Goal: Task Accomplishment & Management: Manage account settings

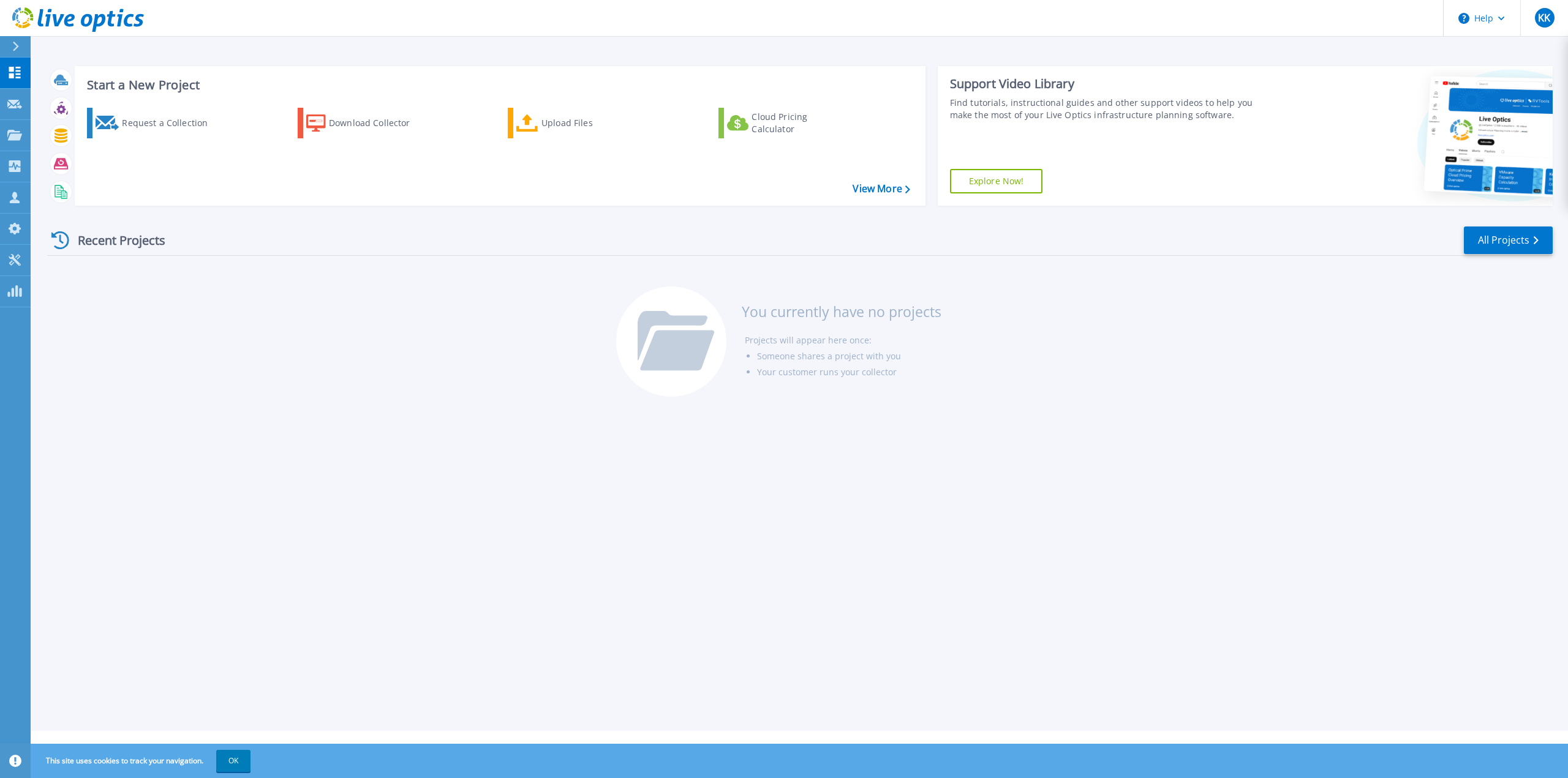
click at [16, 48] on icon at bounding box center [16, 47] width 6 height 10
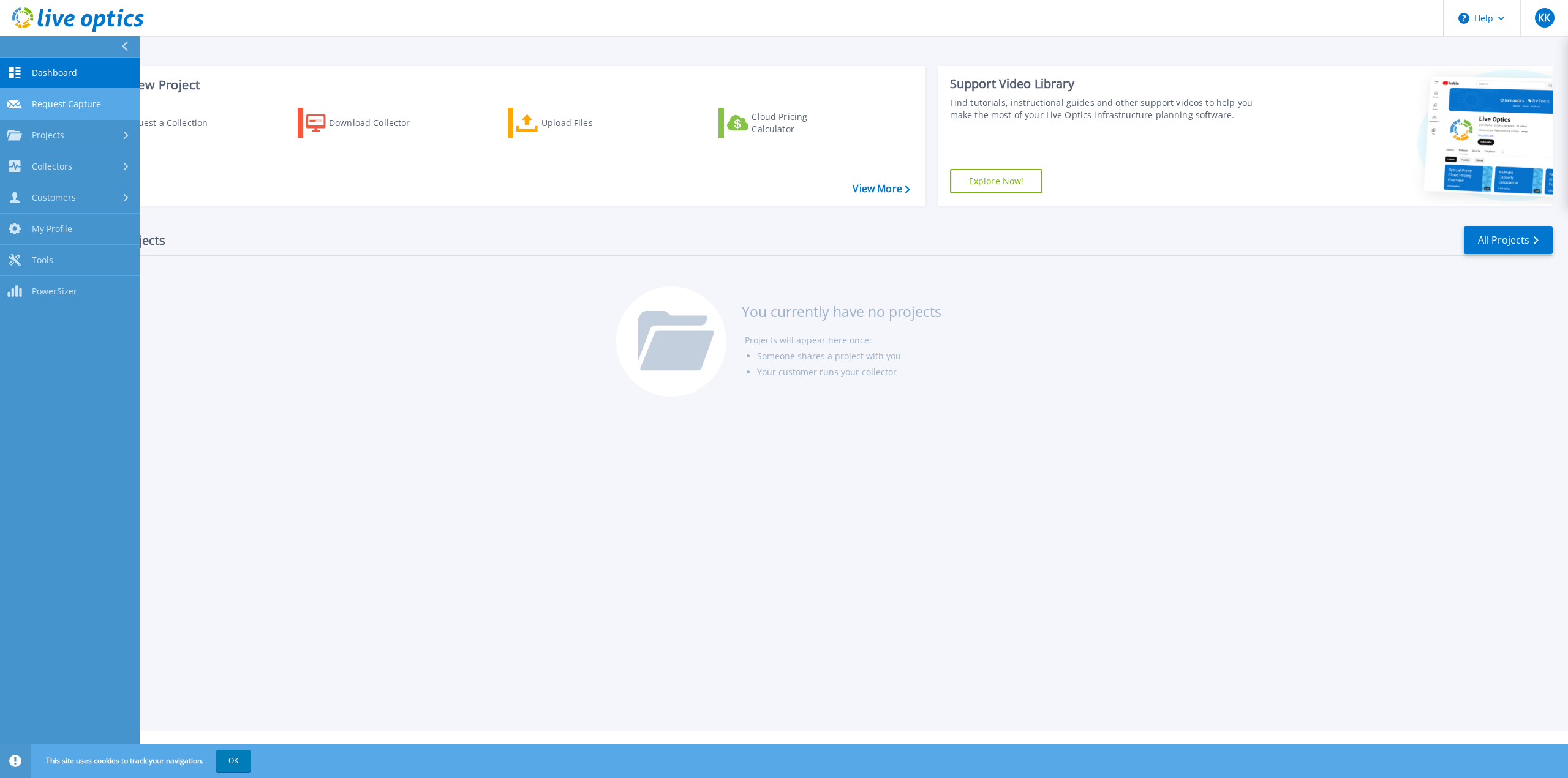
click at [47, 103] on span "Request Capture" at bounding box center [66, 104] width 70 height 11
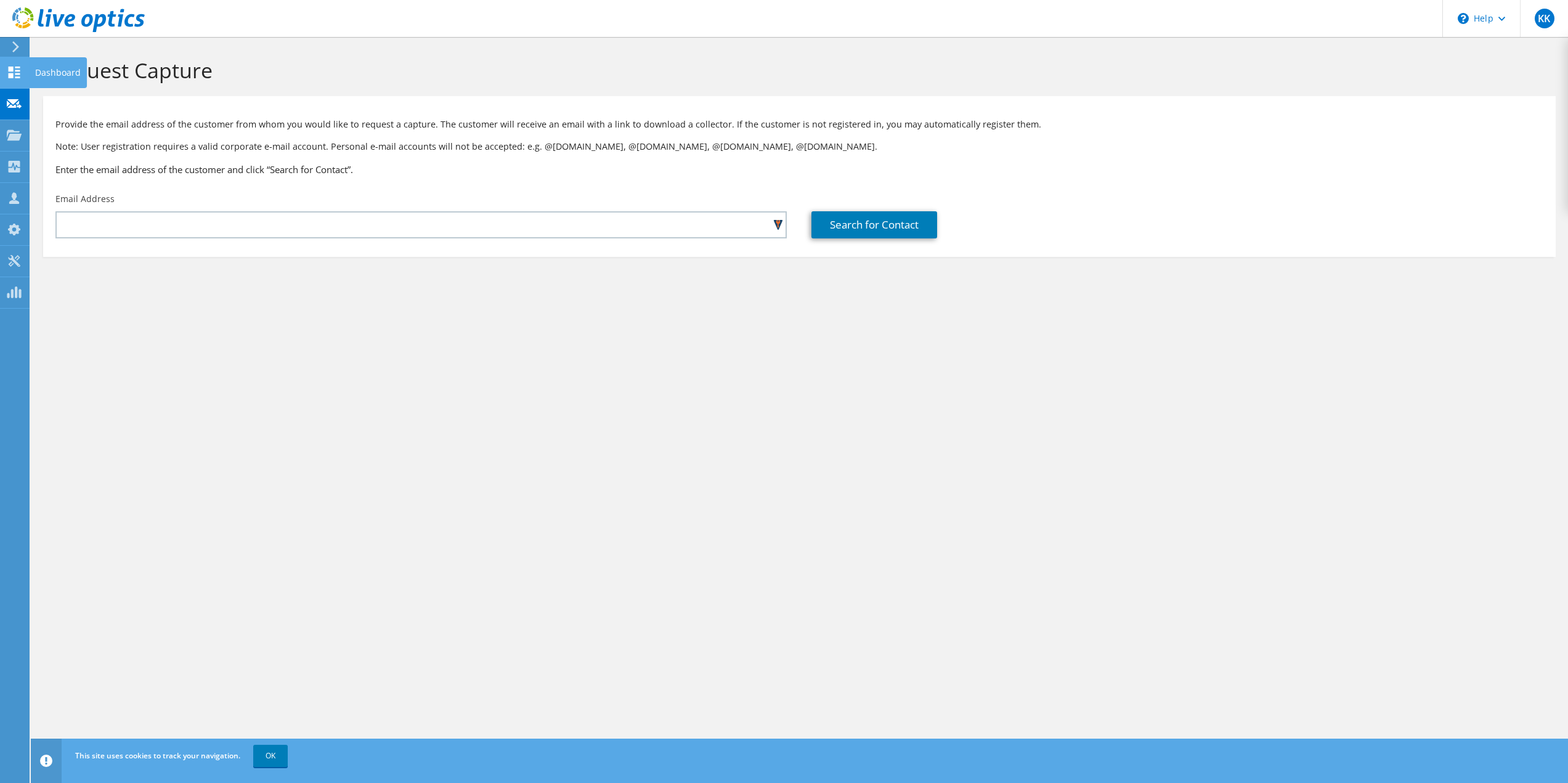
click at [14, 68] on icon at bounding box center [14, 72] width 15 height 11
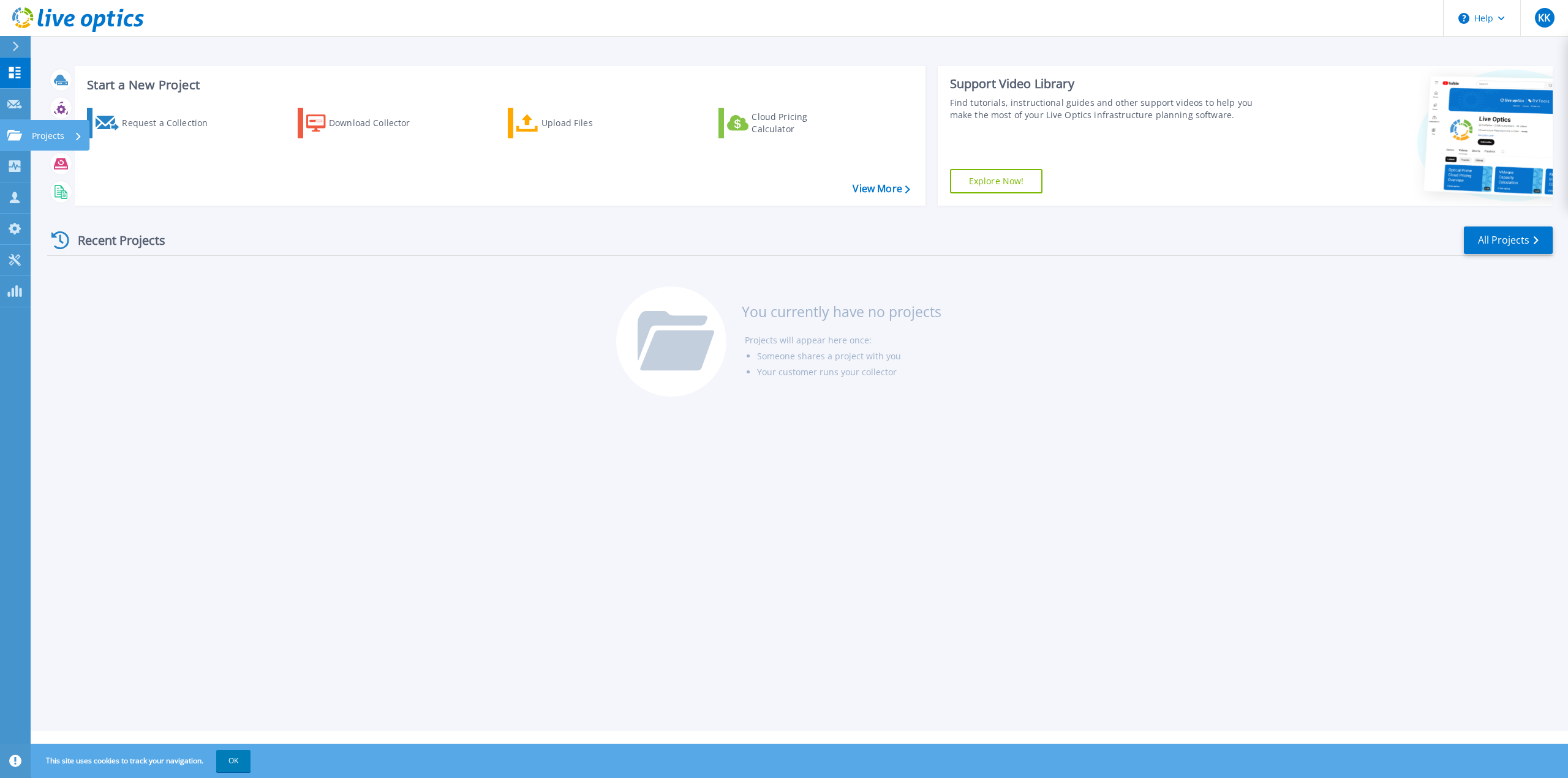
click at [15, 137] on icon at bounding box center [15, 135] width 15 height 11
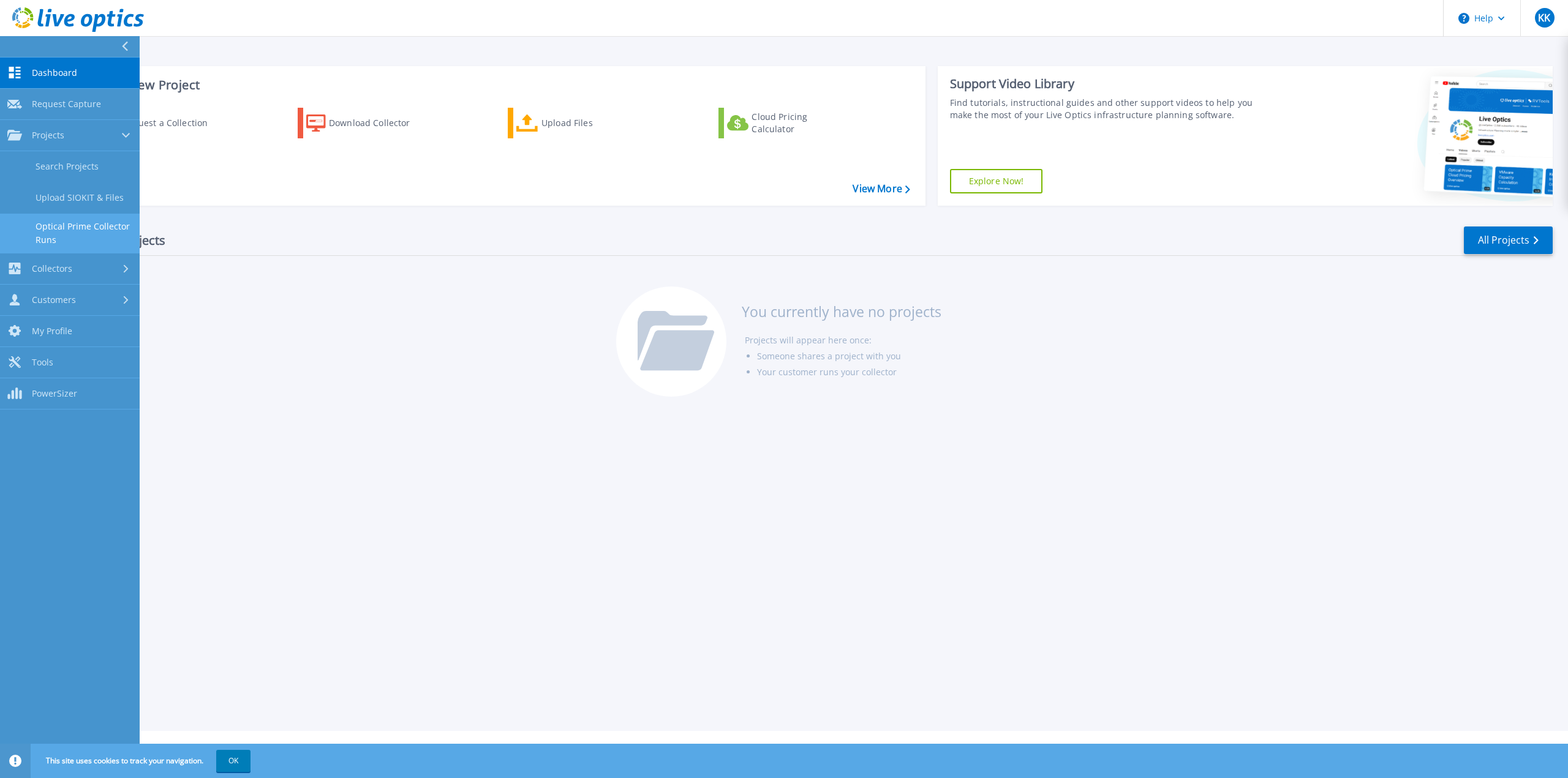
click at [52, 242] on link "Optical Prime Collector Runs" at bounding box center [70, 233] width 140 height 40
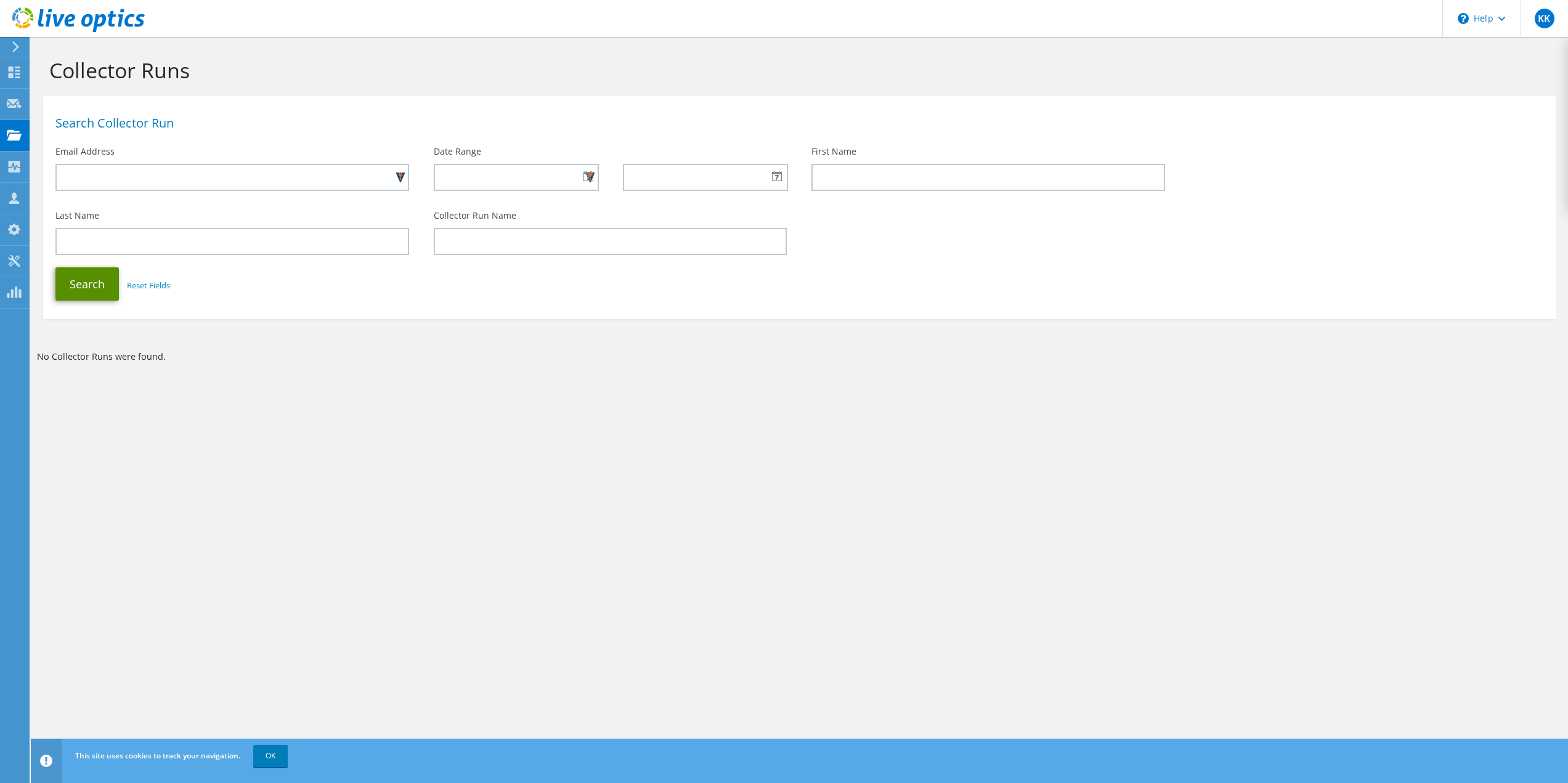
click at [113, 285] on button "Search" at bounding box center [87, 284] width 63 height 33
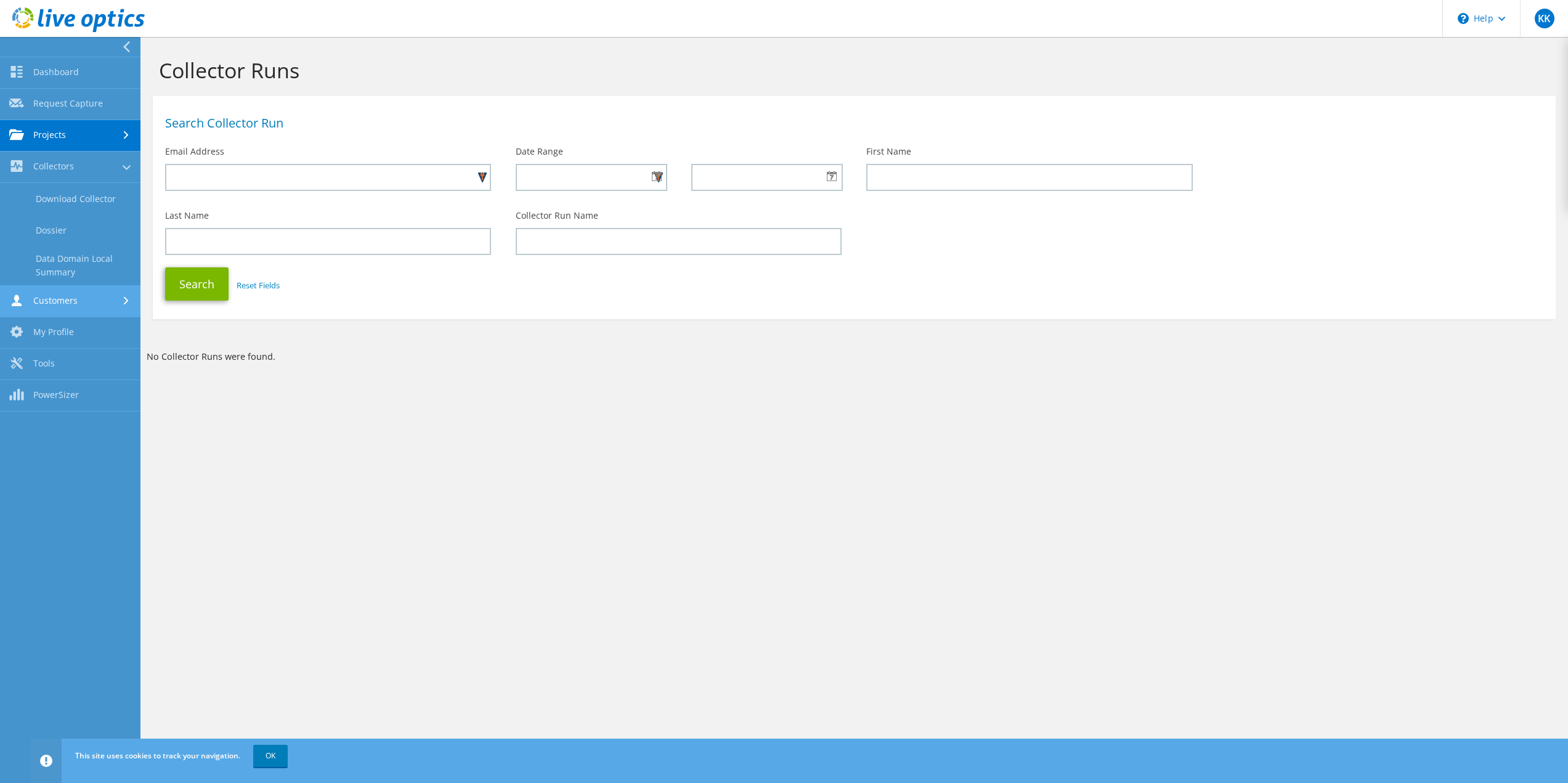
click at [48, 302] on link "Customers" at bounding box center [70, 302] width 141 height 32
click at [50, 291] on link "My Profile" at bounding box center [70, 294] width 141 height 32
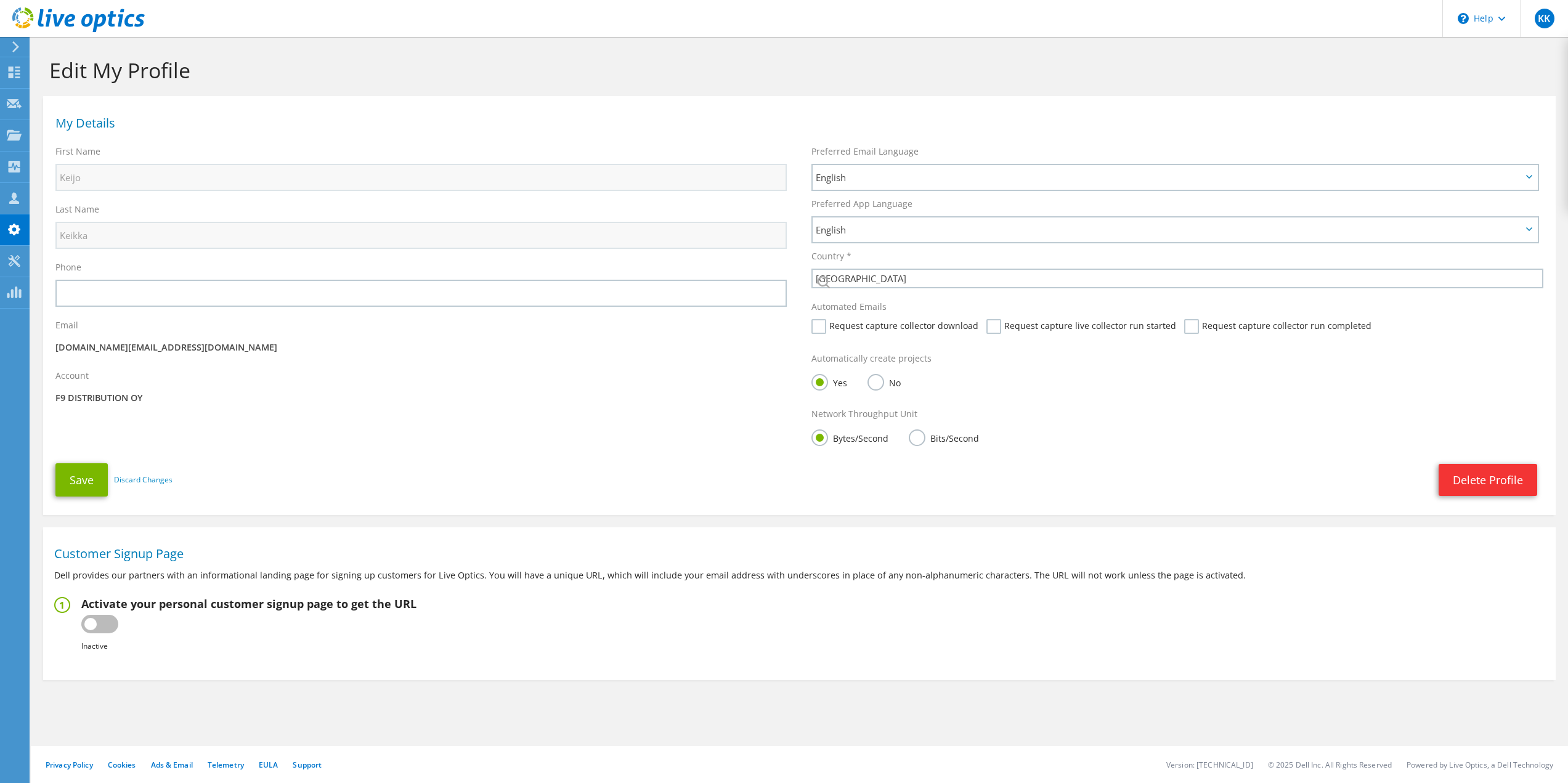
select select "69"
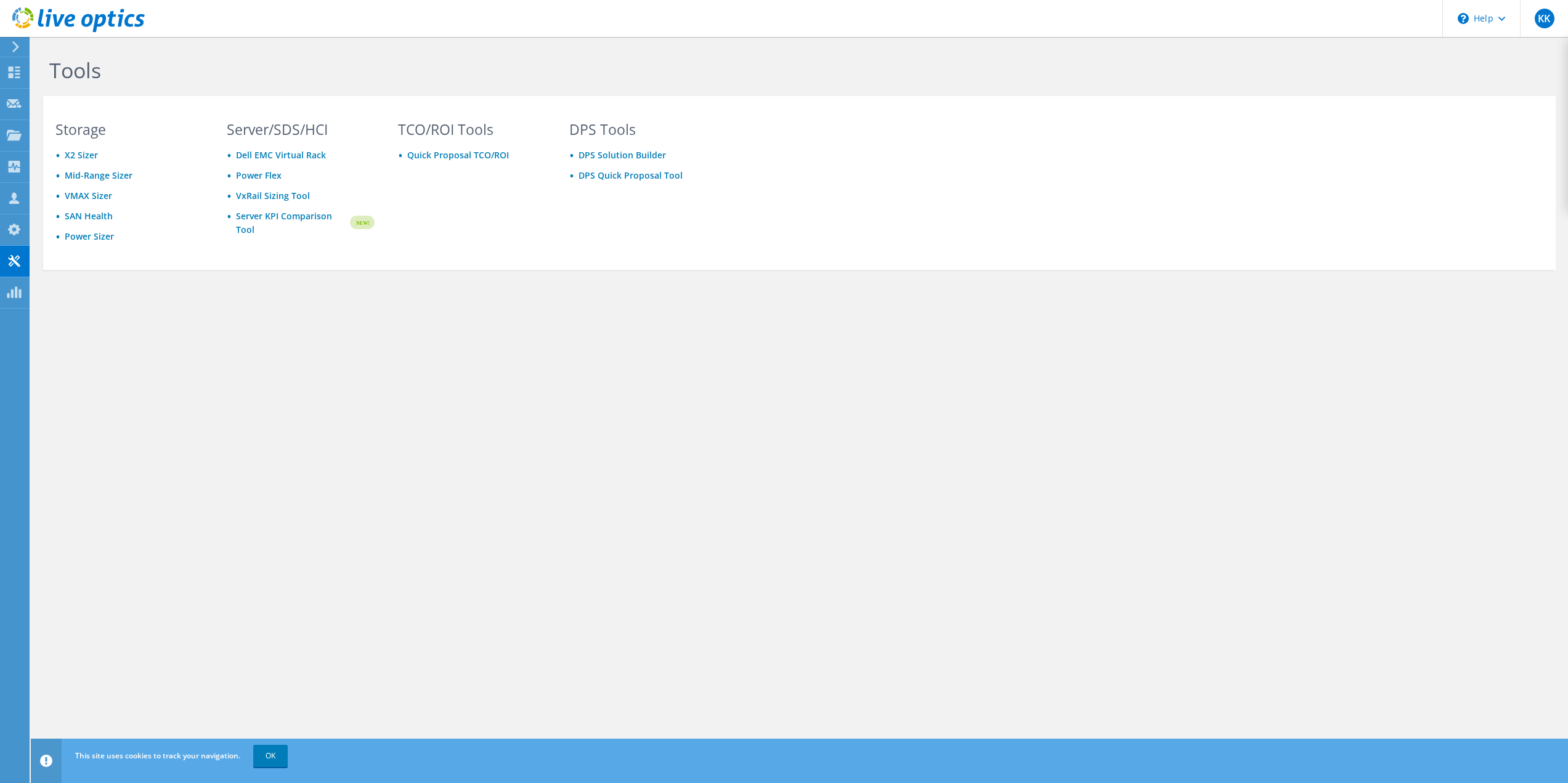
click at [1550, 18] on span "KK" at bounding box center [1544, 19] width 20 height 20
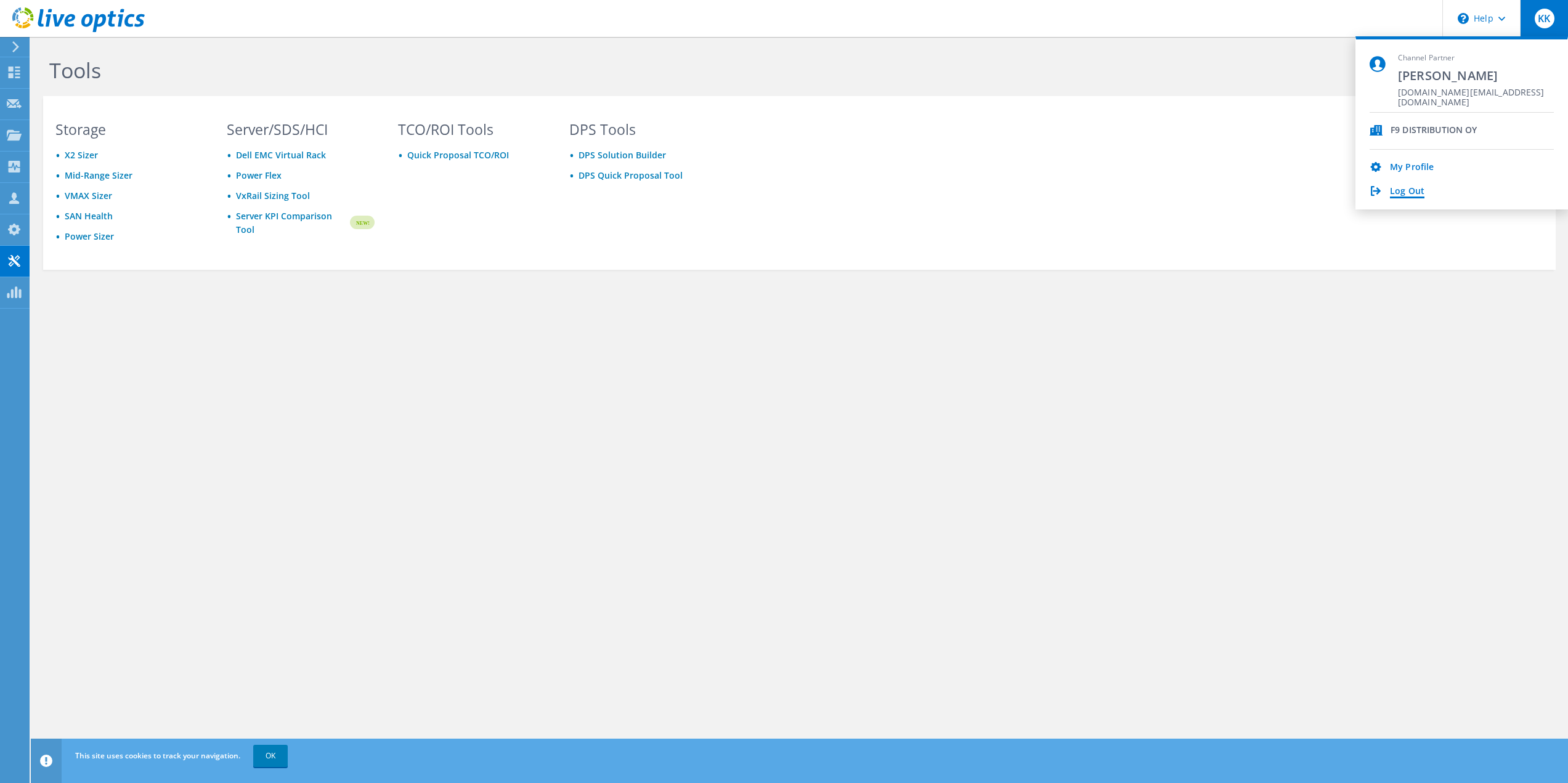
click at [1409, 191] on link "Log Out" at bounding box center [1407, 192] width 34 height 11
